Goal: Navigation & Orientation: Find specific page/section

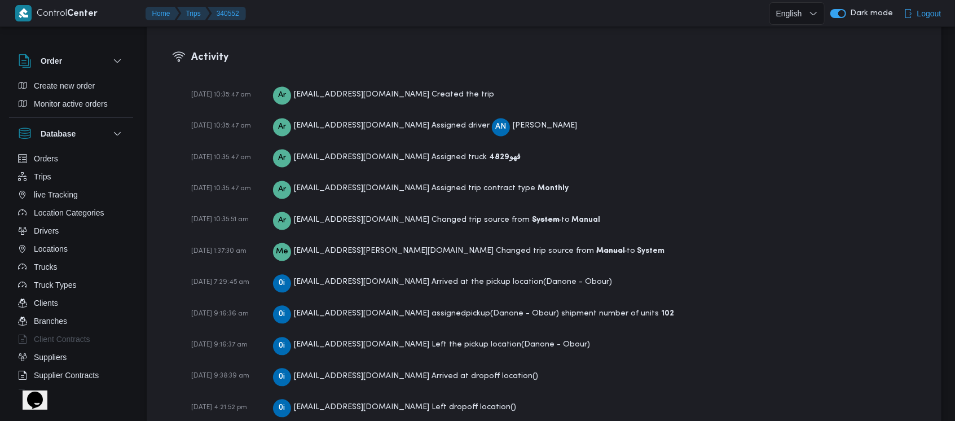
scroll to position [1688, 0]
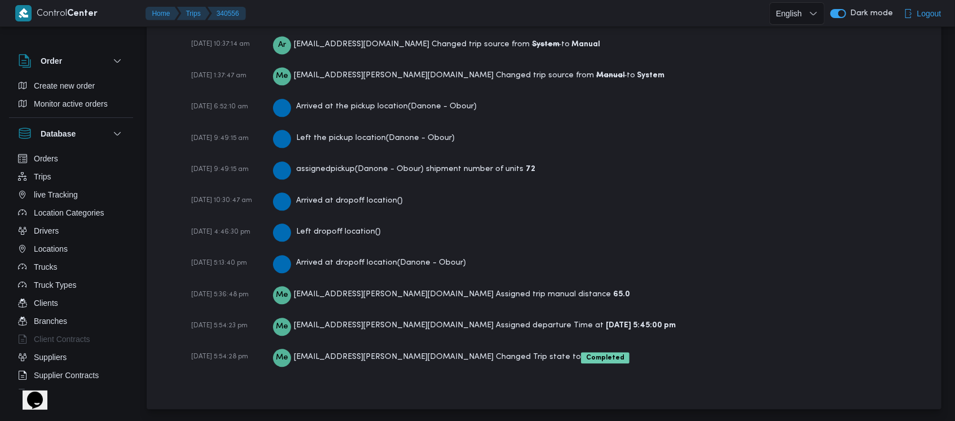
scroll to position [1720, 0]
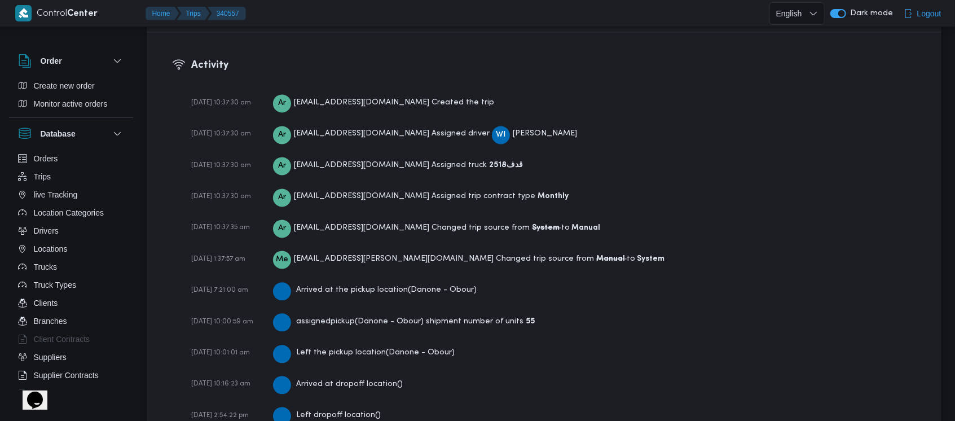
scroll to position [1688, 0]
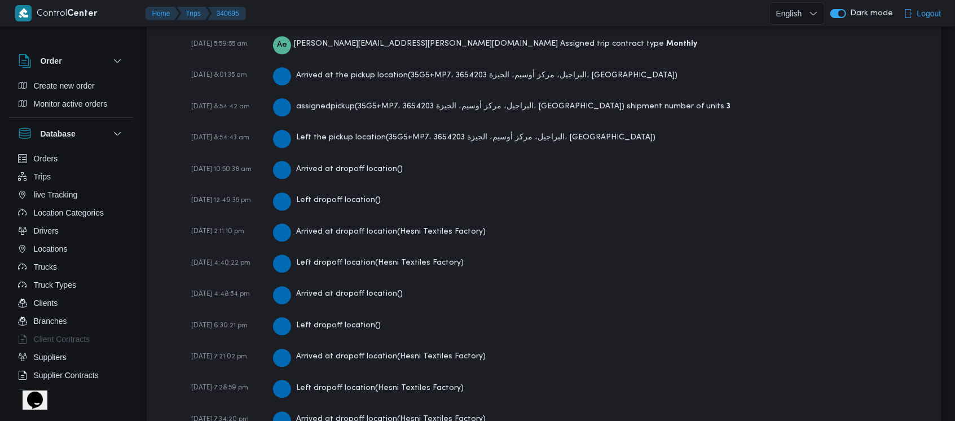
scroll to position [1937, 0]
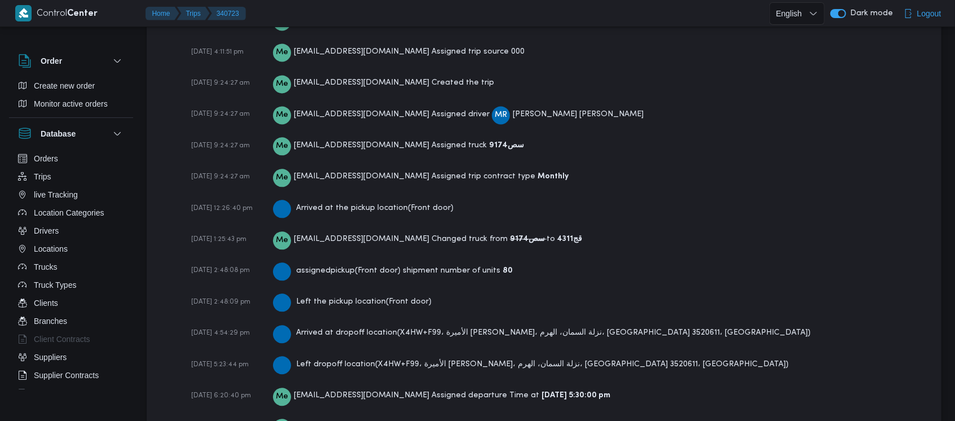
scroll to position [1842, 0]
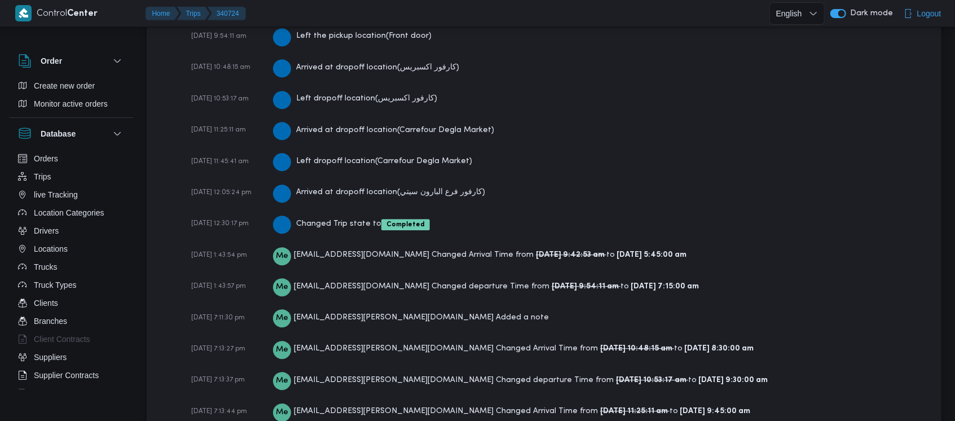
scroll to position [2108, 0]
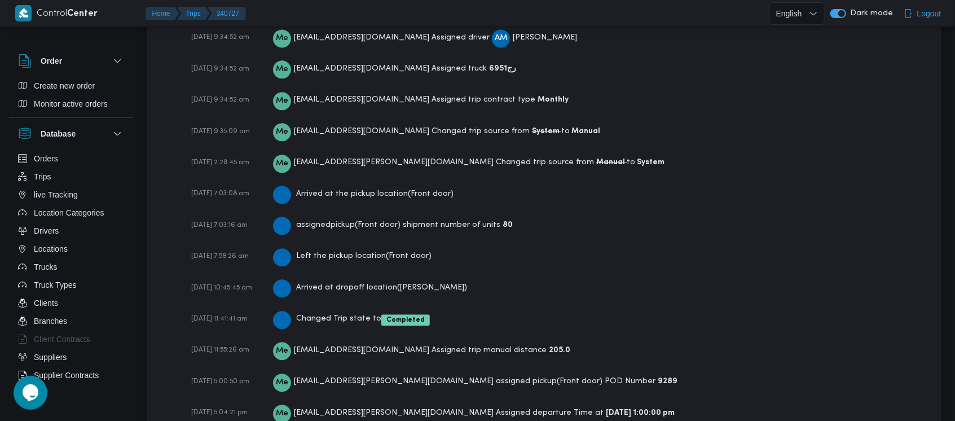
scroll to position [1810, 0]
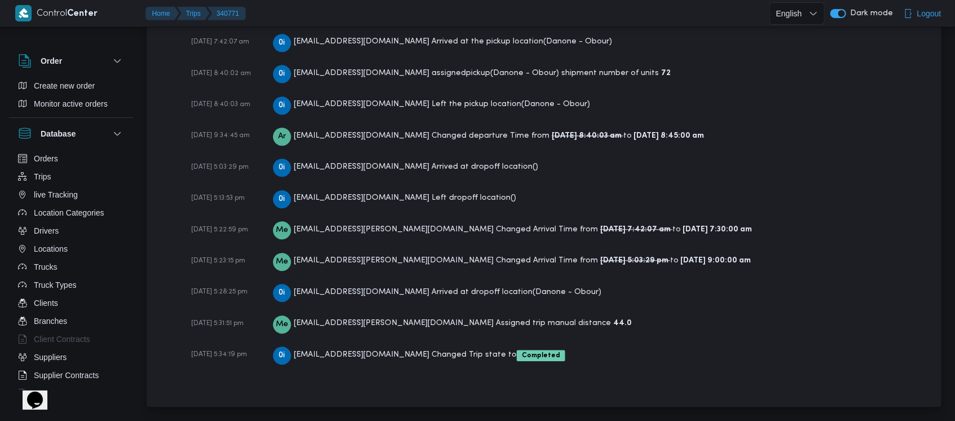
scroll to position [1783, 0]
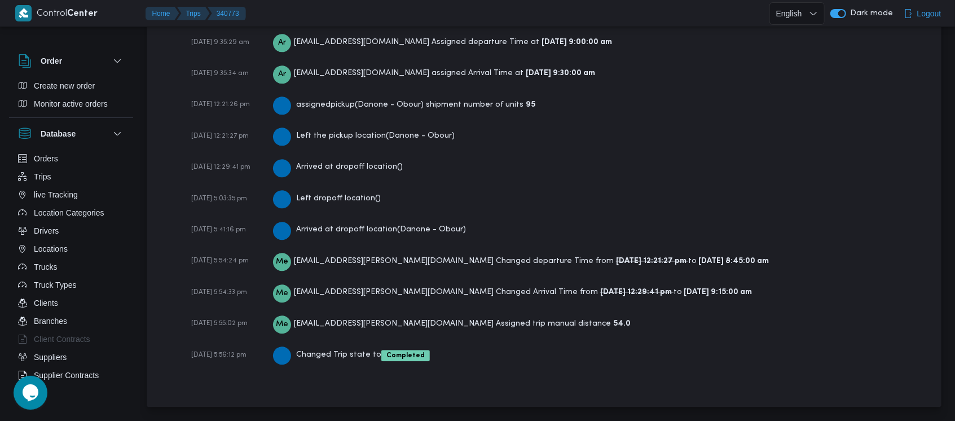
scroll to position [1815, 0]
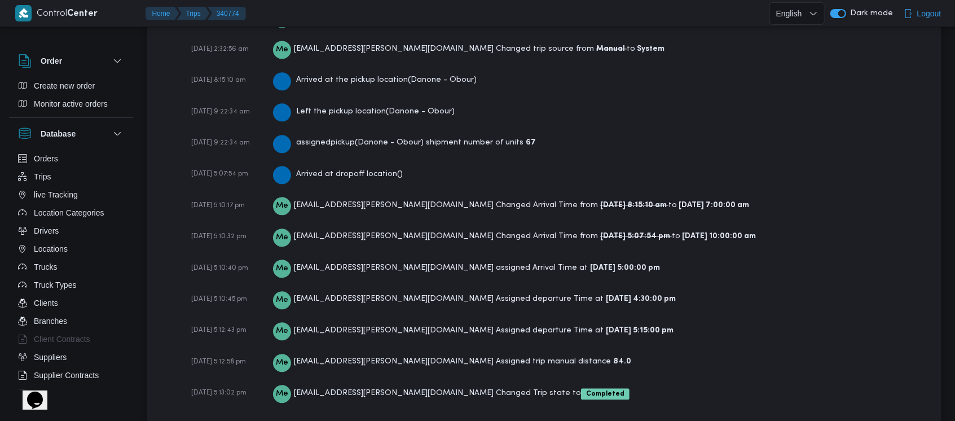
scroll to position [1752, 0]
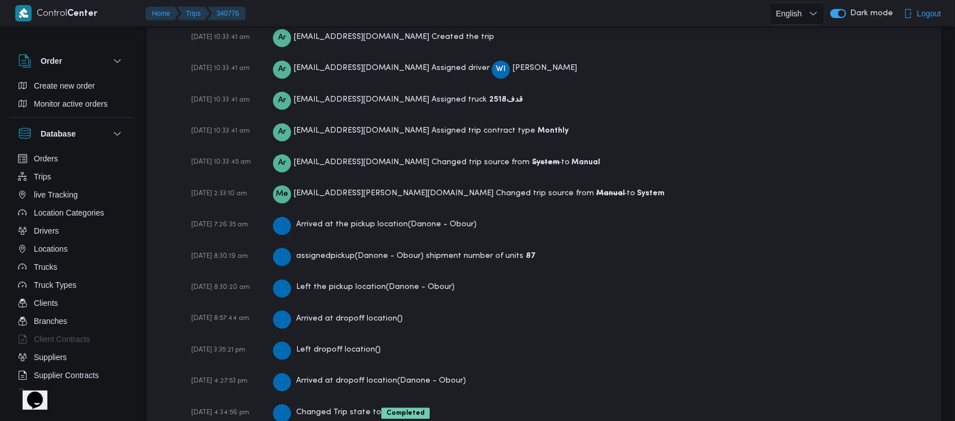
scroll to position [1688, 0]
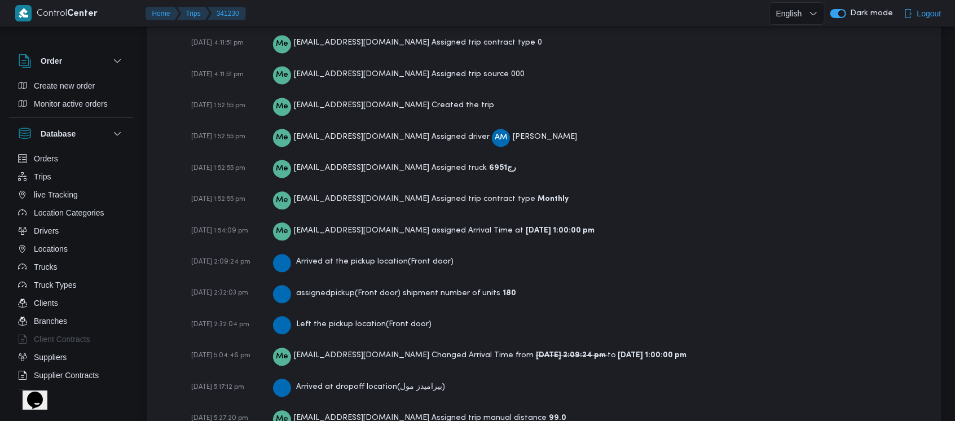
scroll to position [1748, 0]
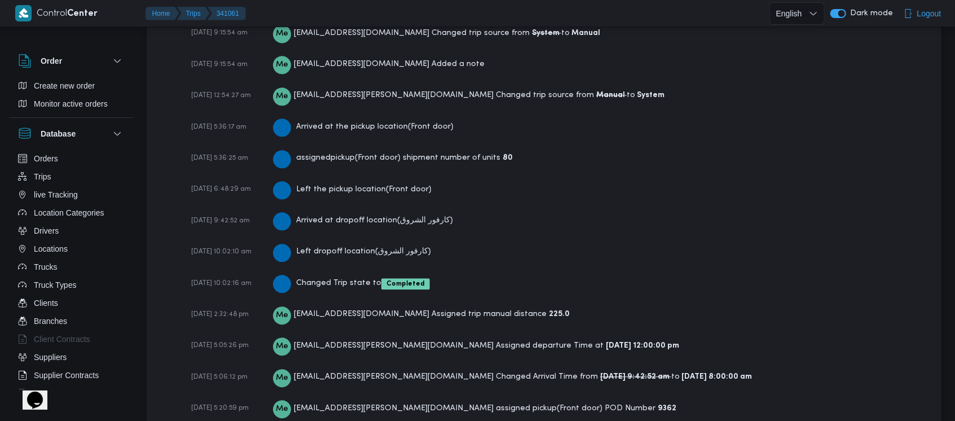
scroll to position [1810, 0]
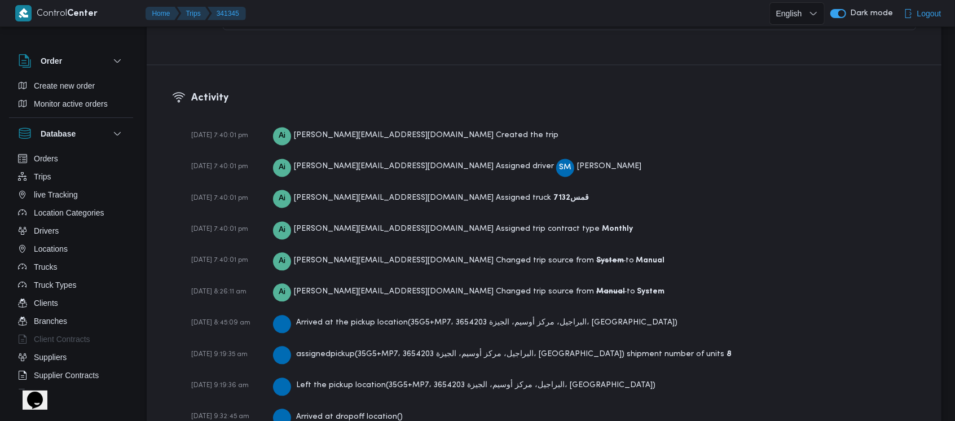
scroll to position [1843, 0]
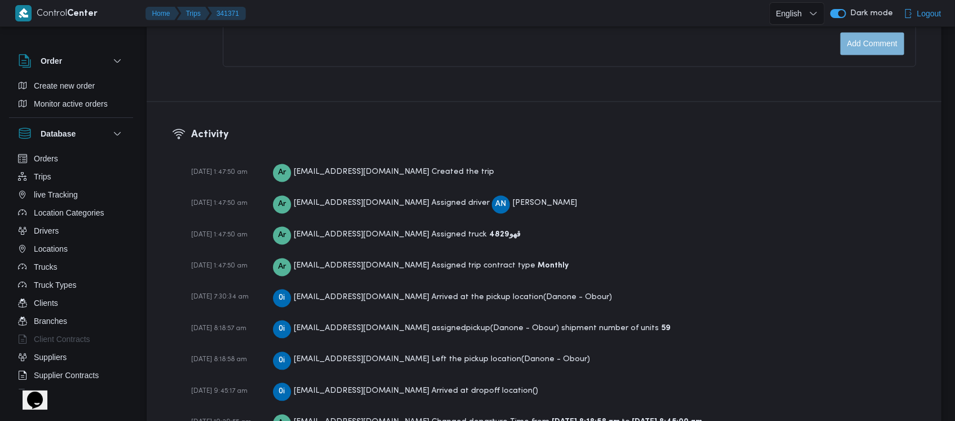
scroll to position [1656, 0]
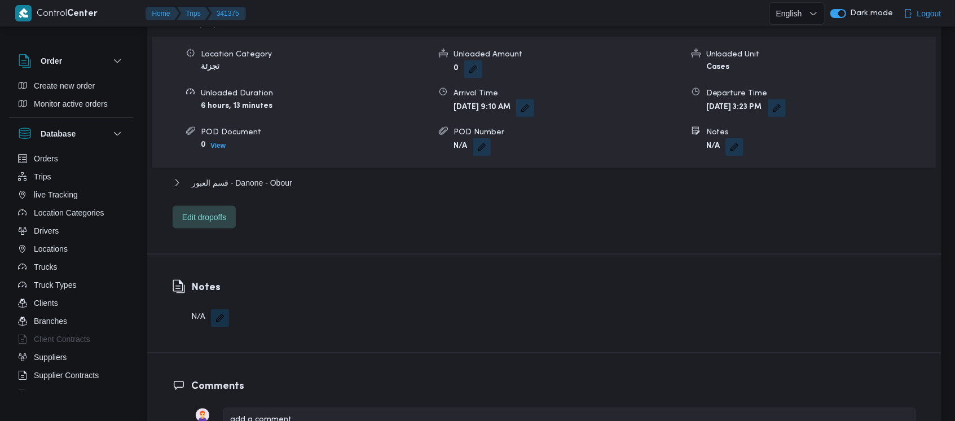
scroll to position [1624, 0]
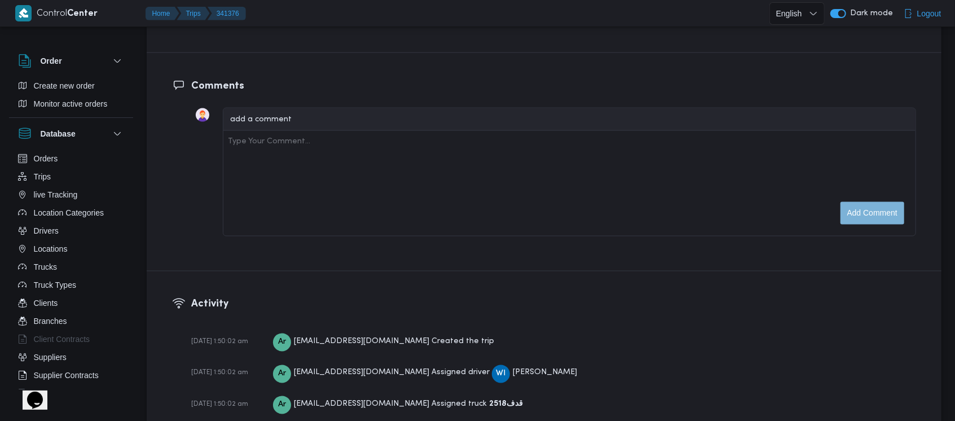
scroll to position [1624, 0]
